Goal: Task Accomplishment & Management: Manage account settings

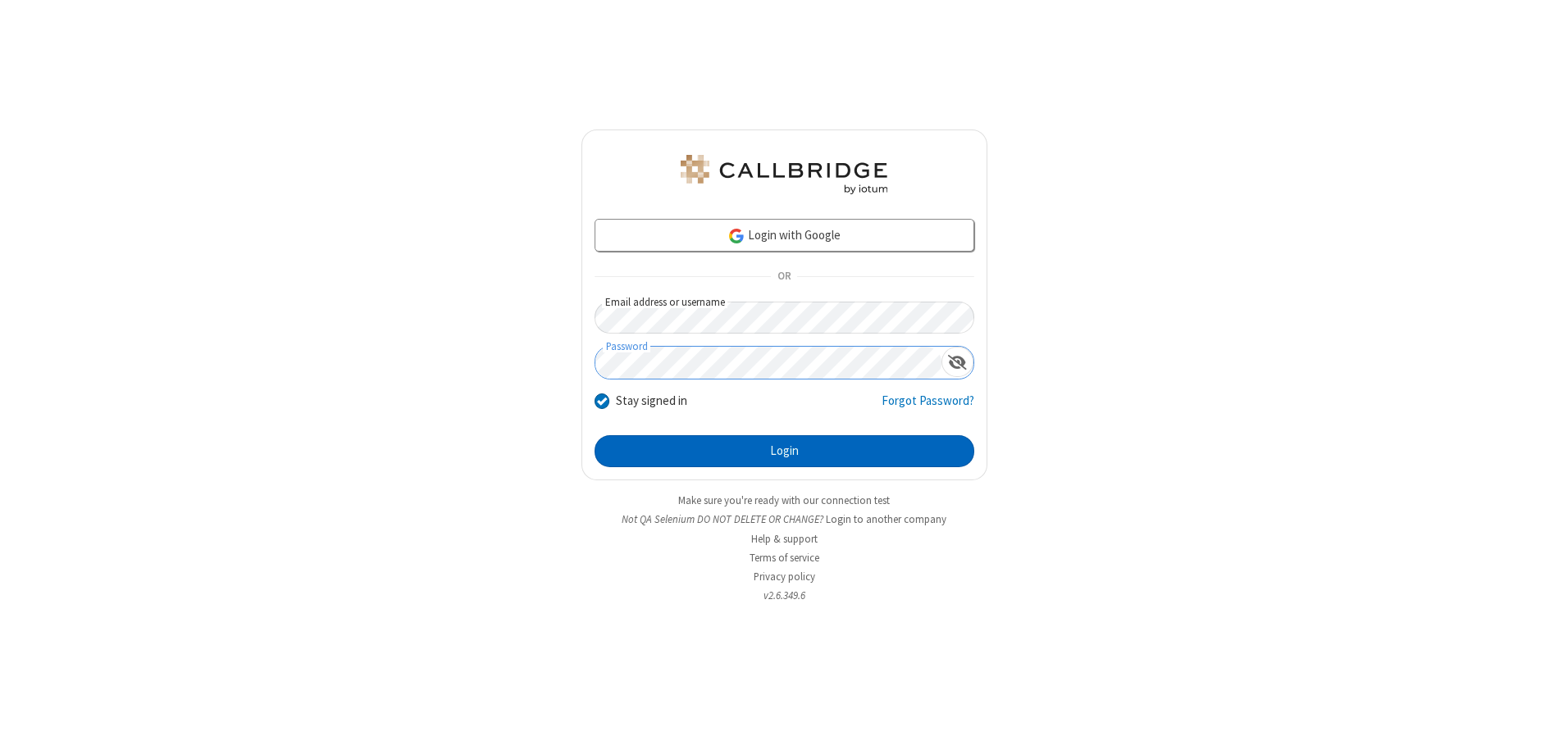
click at [784, 451] on button "Login" at bounding box center [784, 451] width 380 height 32
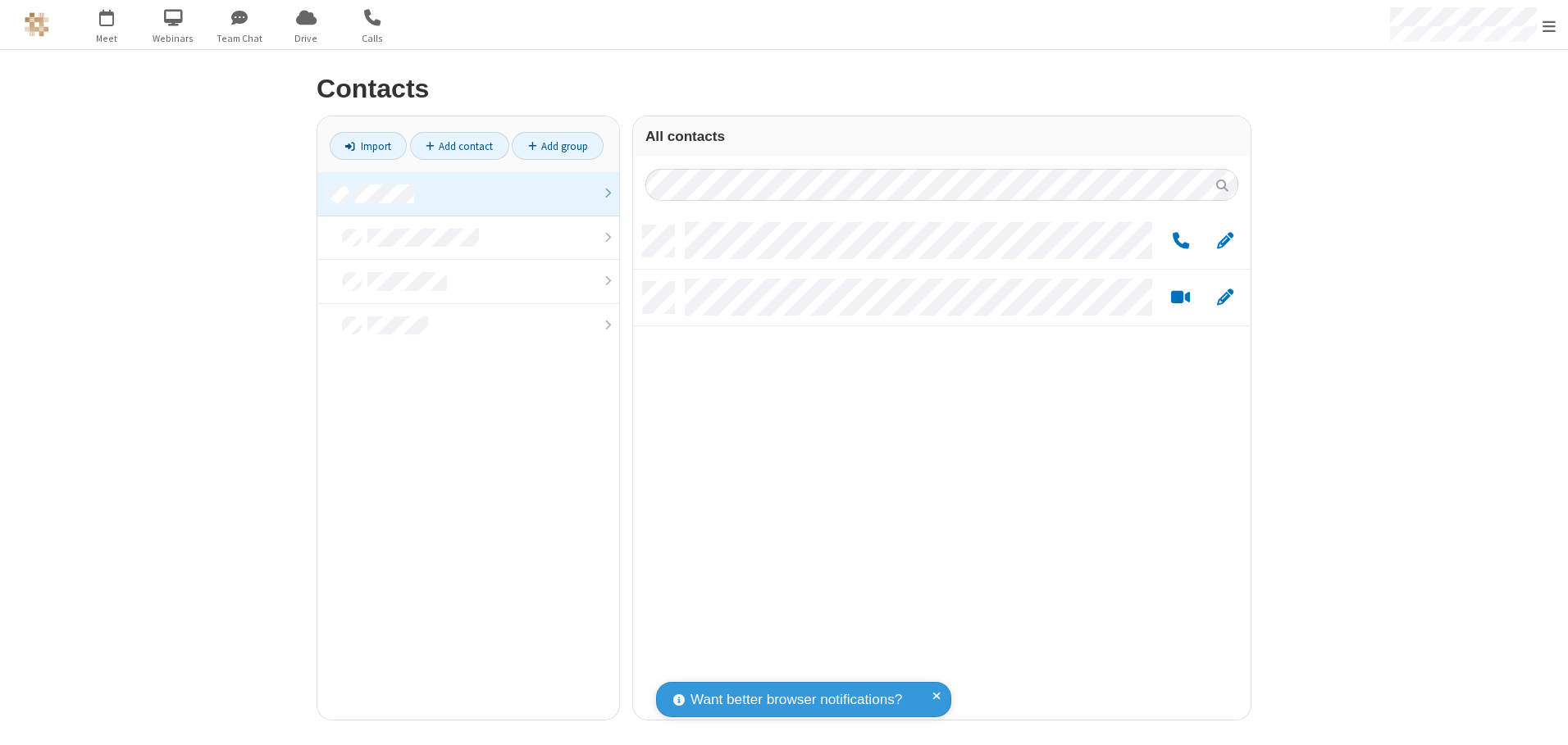
scroll to position [494, 605]
click at [469, 194] on link at bounding box center [469, 194] width 302 height 44
click at [557, 146] on link "Add group" at bounding box center [557, 146] width 92 height 28
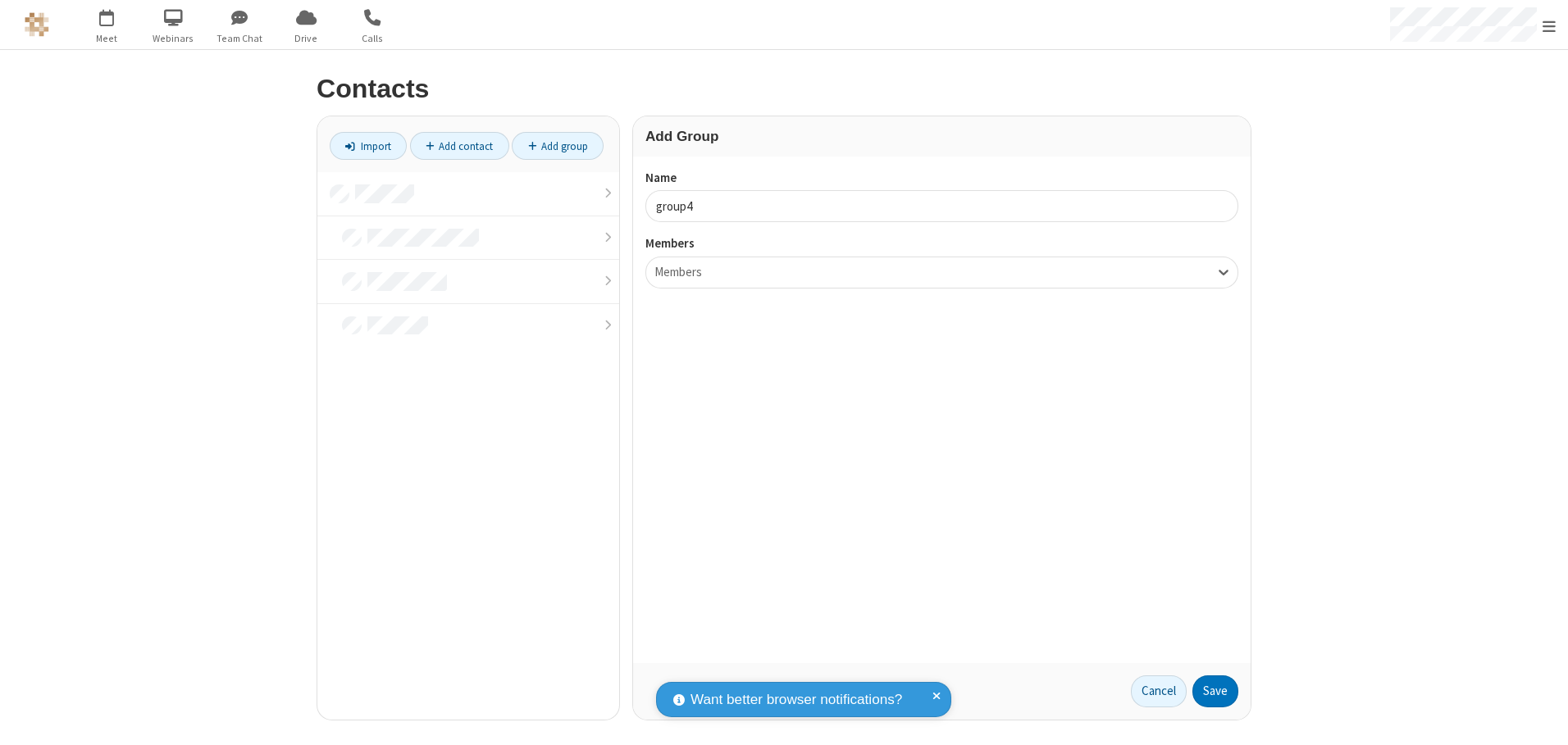
type input "group4"
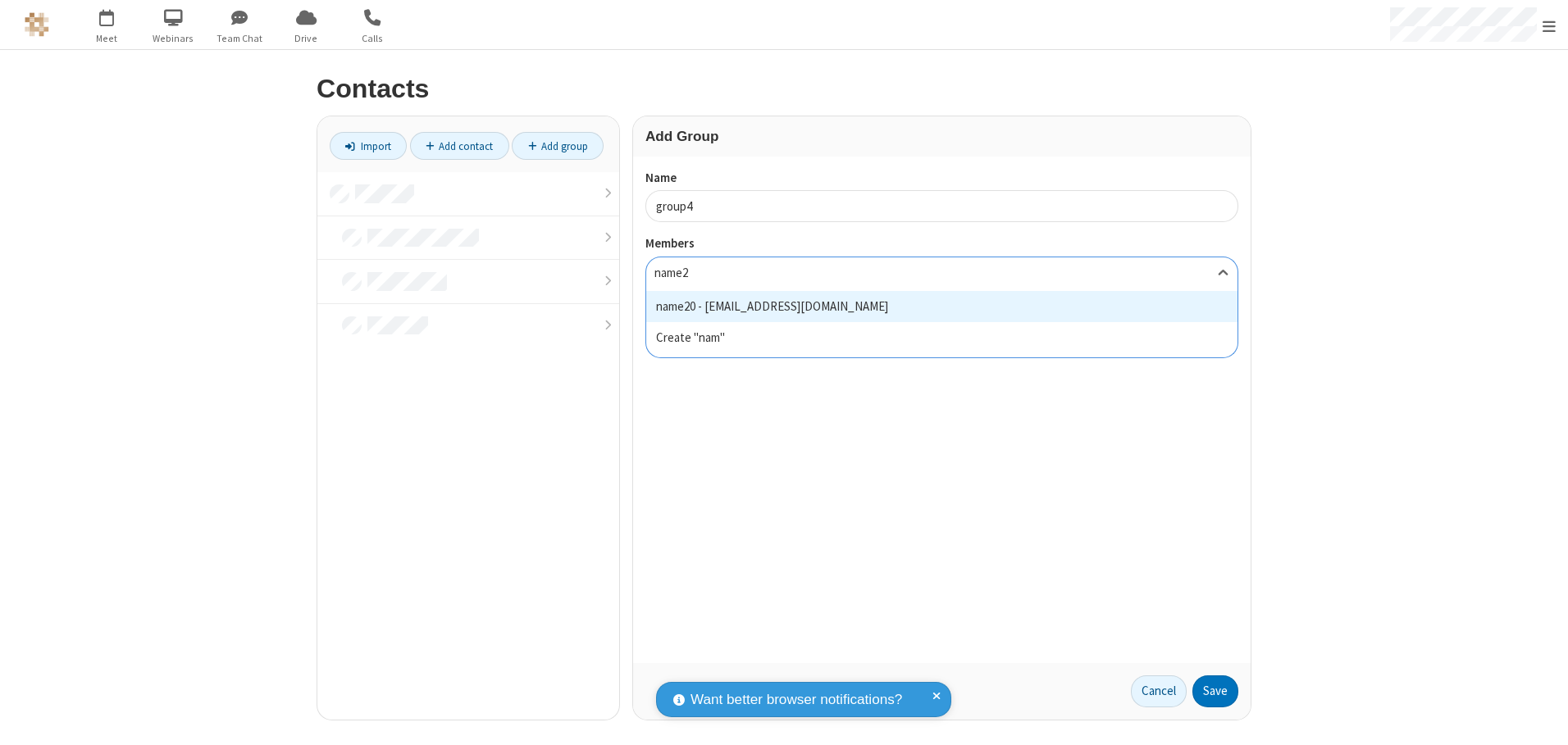
type input "name20"
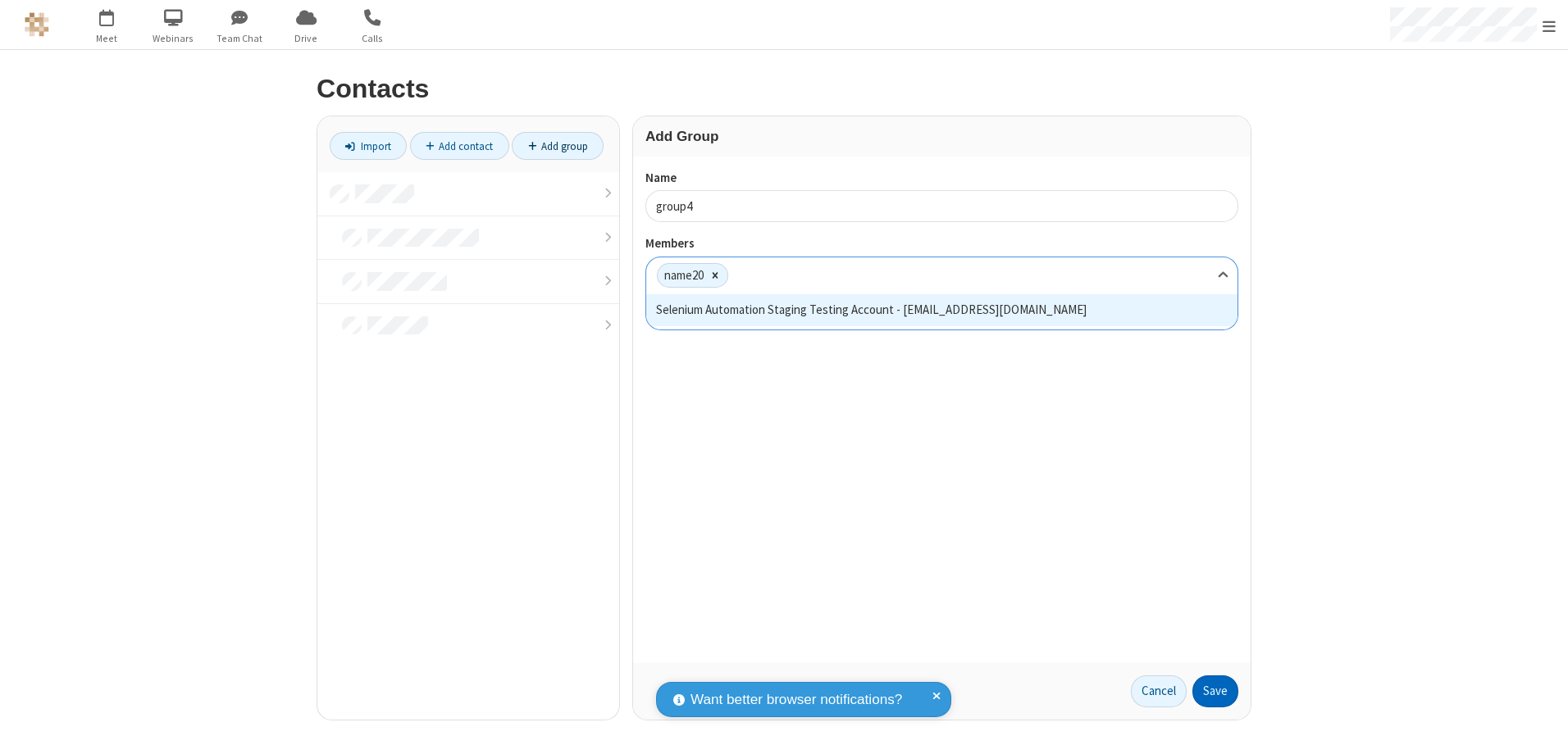
click at [1215, 691] on button "Save" at bounding box center [1215, 691] width 46 height 32
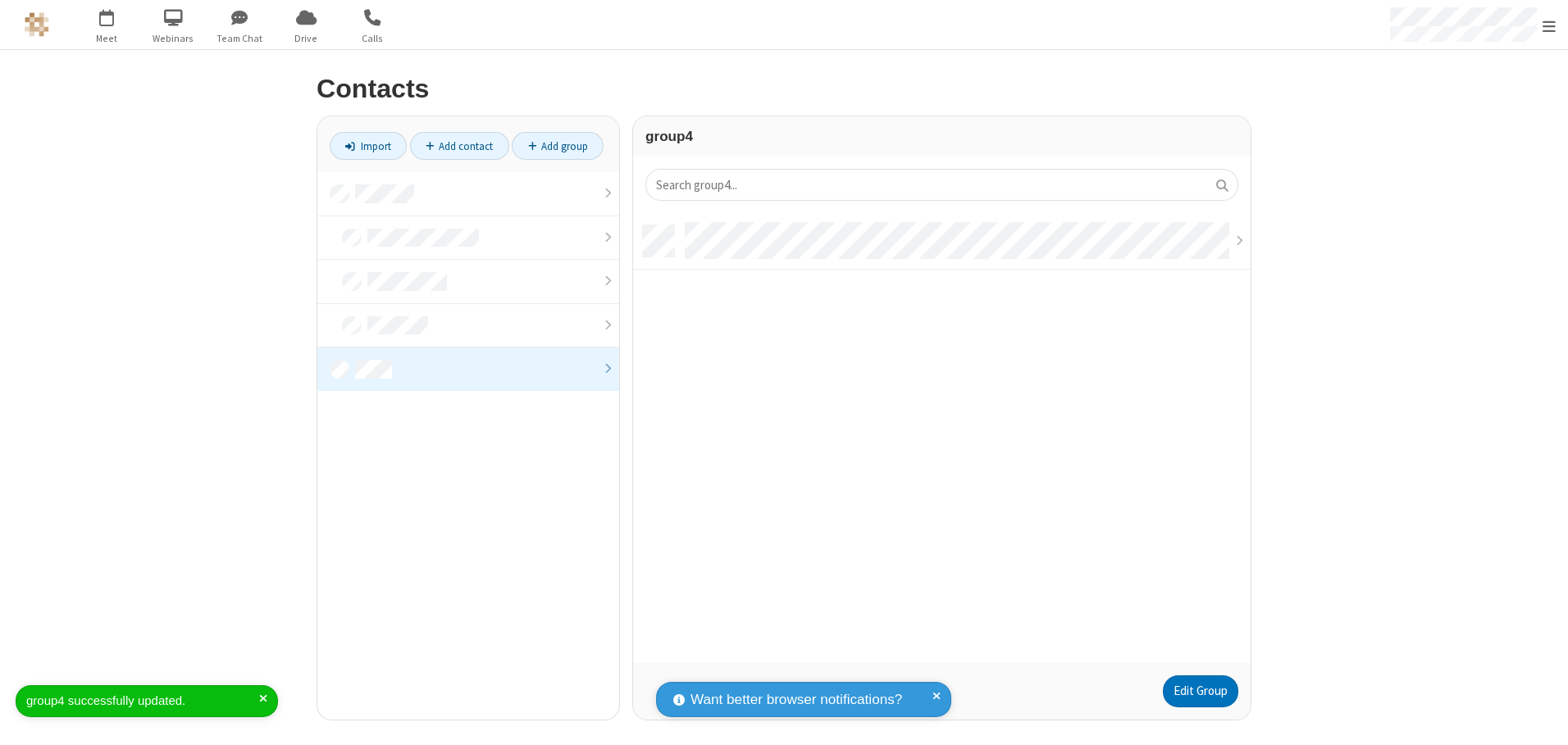
scroll to position [438, 605]
click at [459, 146] on link "Add contact" at bounding box center [459, 146] width 99 height 28
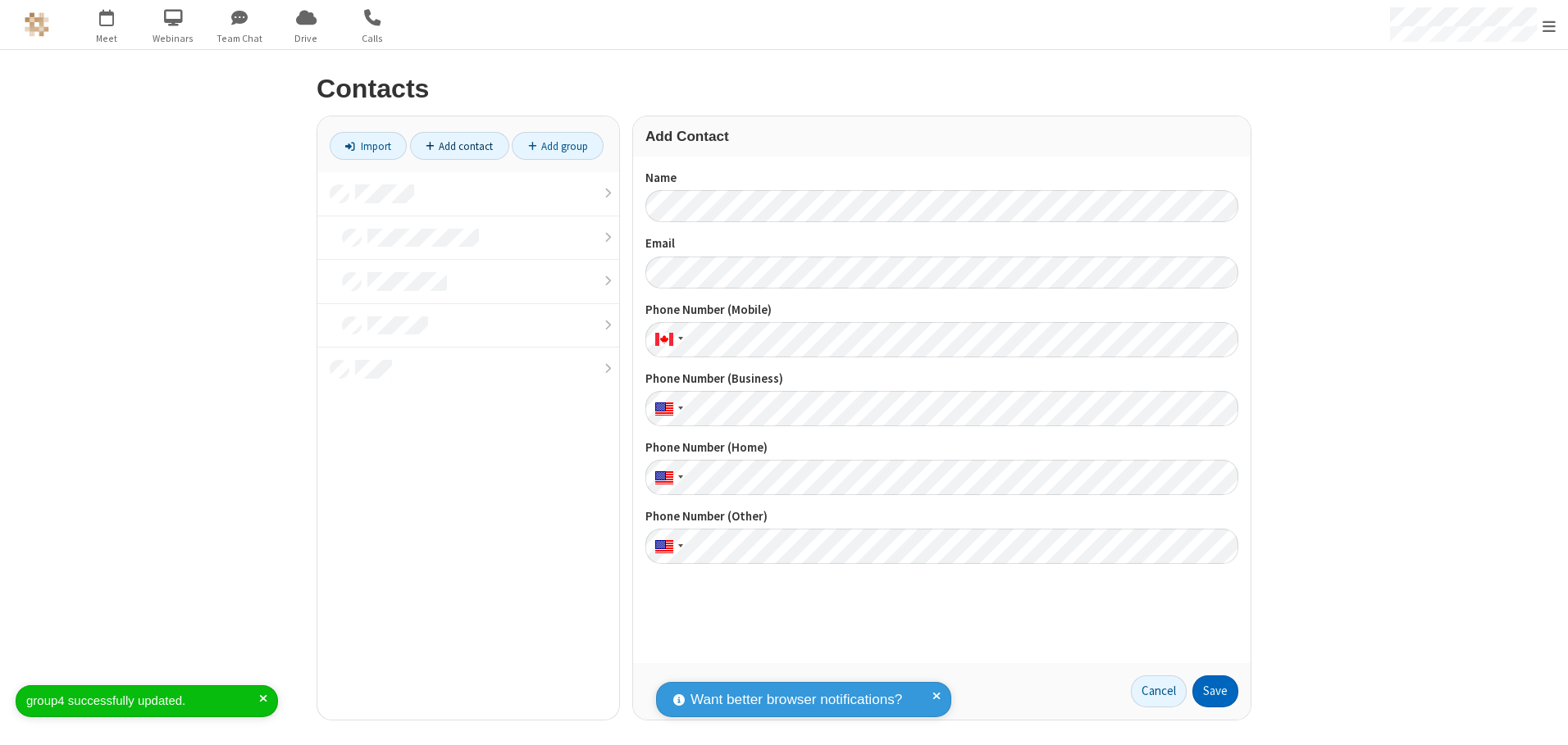
click at [1215, 691] on button "Save" at bounding box center [1215, 691] width 46 height 32
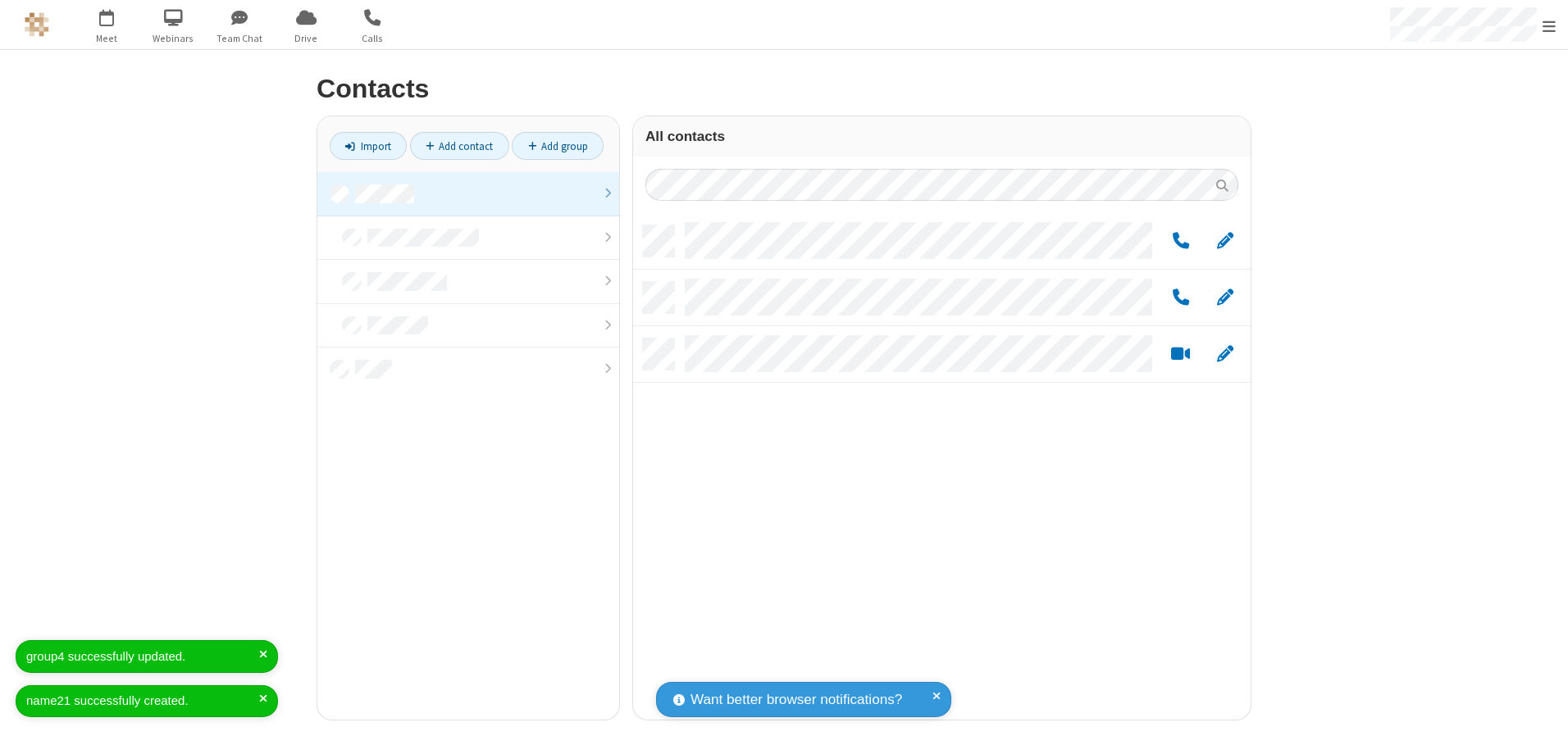
scroll to position [494, 605]
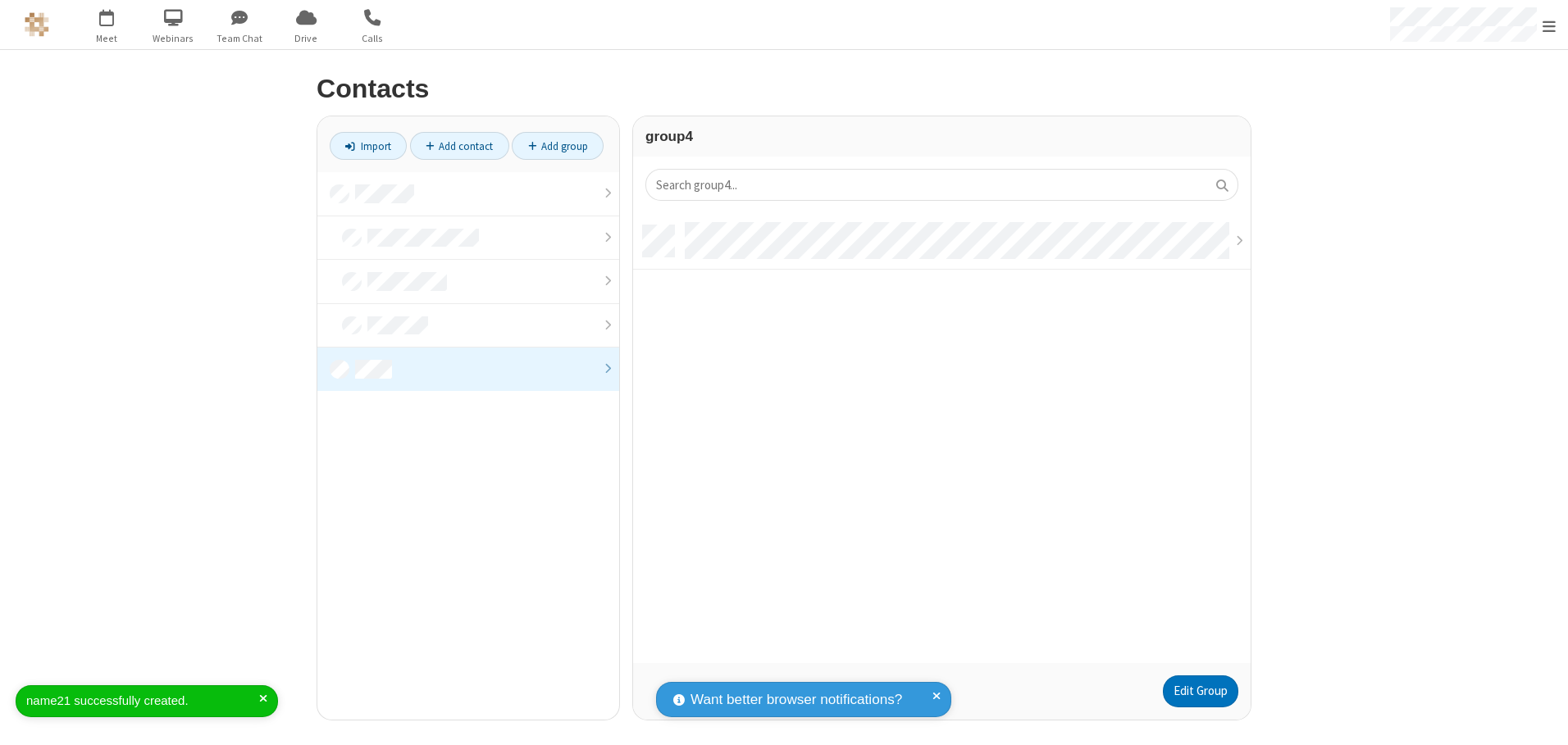
scroll to position [438, 605]
click at [1199, 691] on link "Edit Group" at bounding box center [1200, 691] width 75 height 32
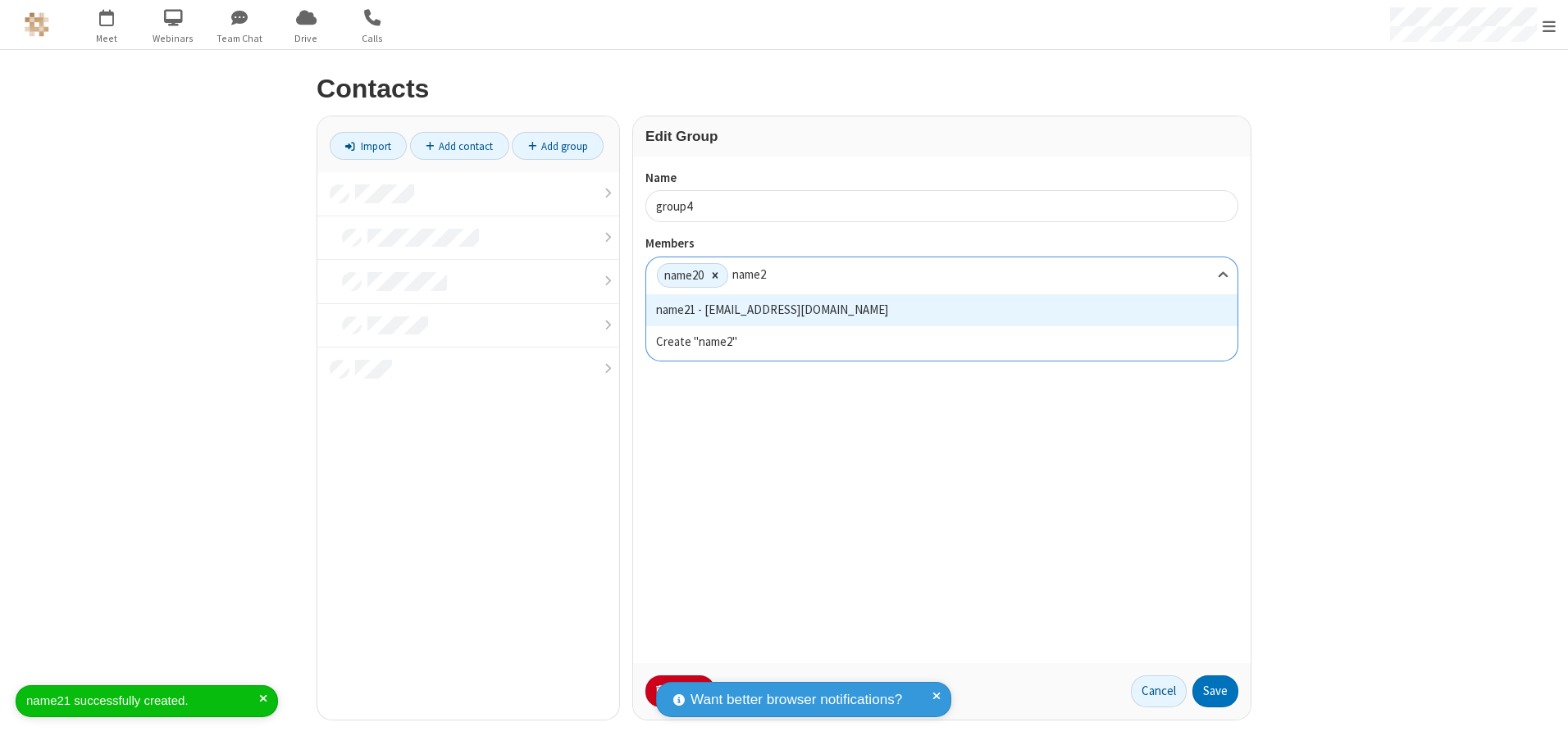
type input "name21"
click at [1215, 691] on button "Save" at bounding box center [1215, 691] width 46 height 32
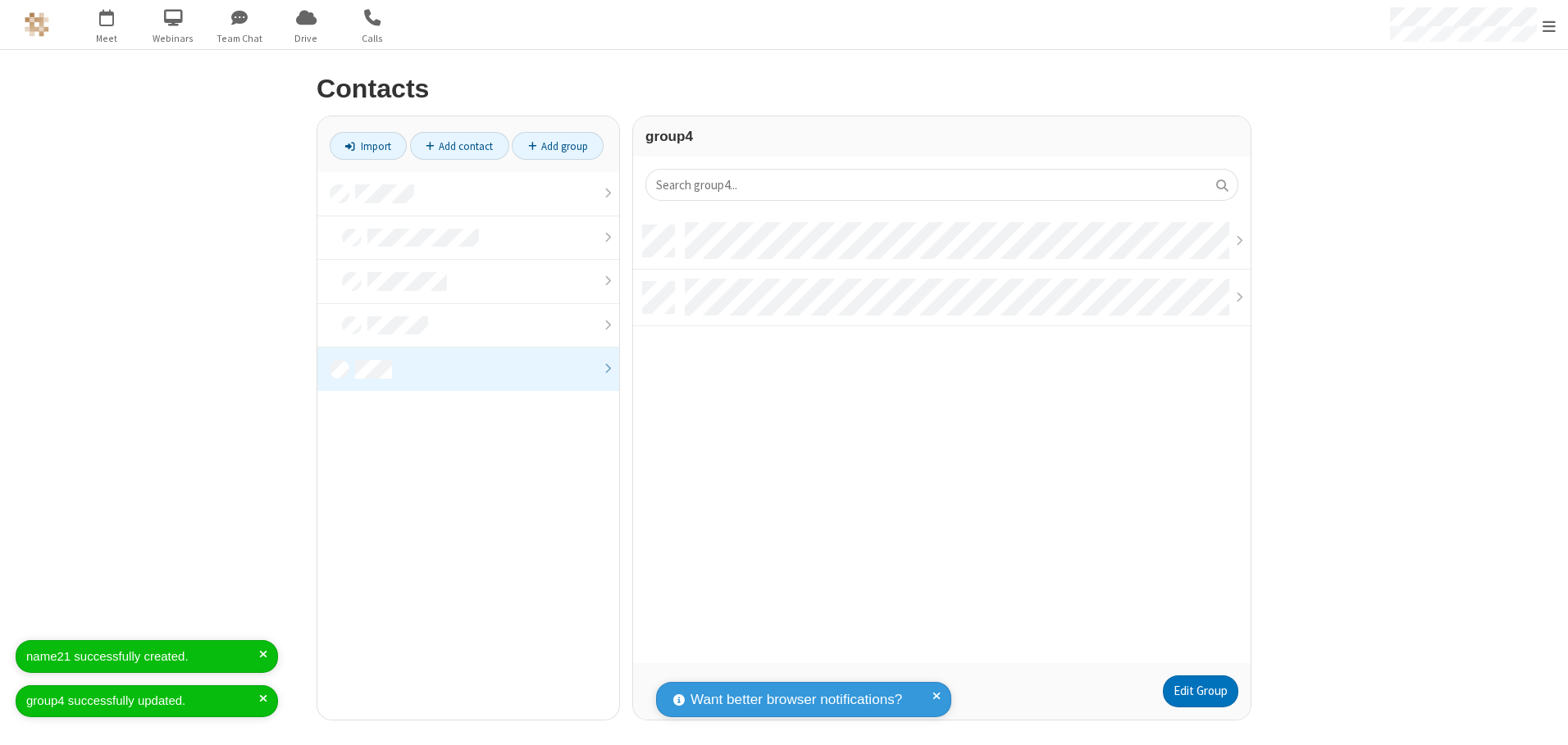
scroll to position [438, 605]
